Goal: Information Seeking & Learning: Check status

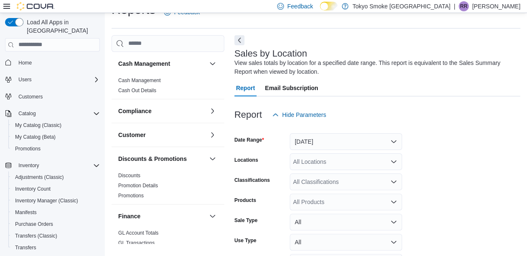
scroll to position [28, 0]
